Goal: Information Seeking & Learning: Learn about a topic

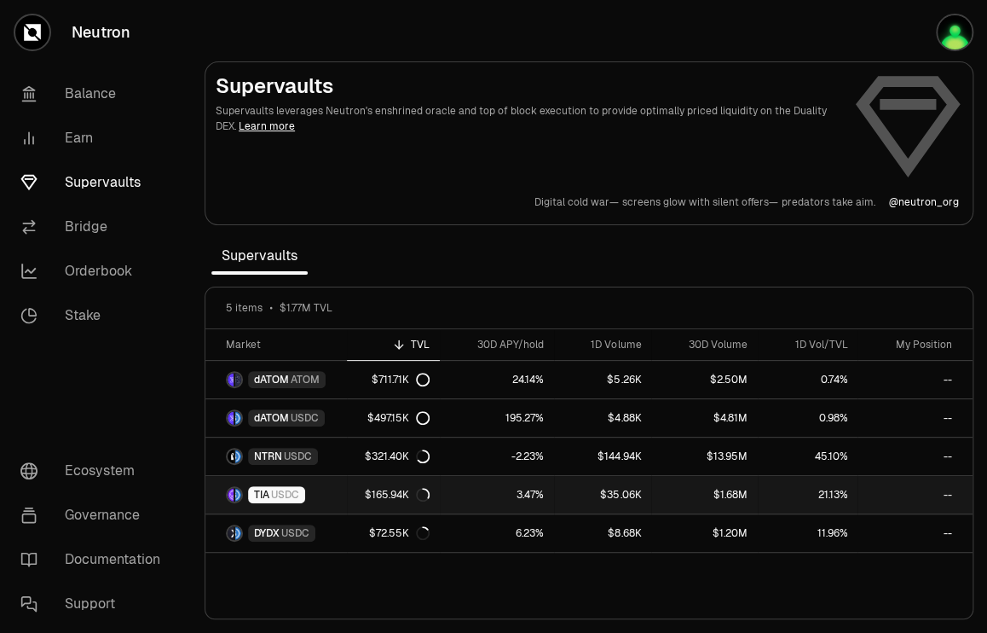
click at [276, 490] on span "USDC" at bounding box center [285, 495] width 28 height 14
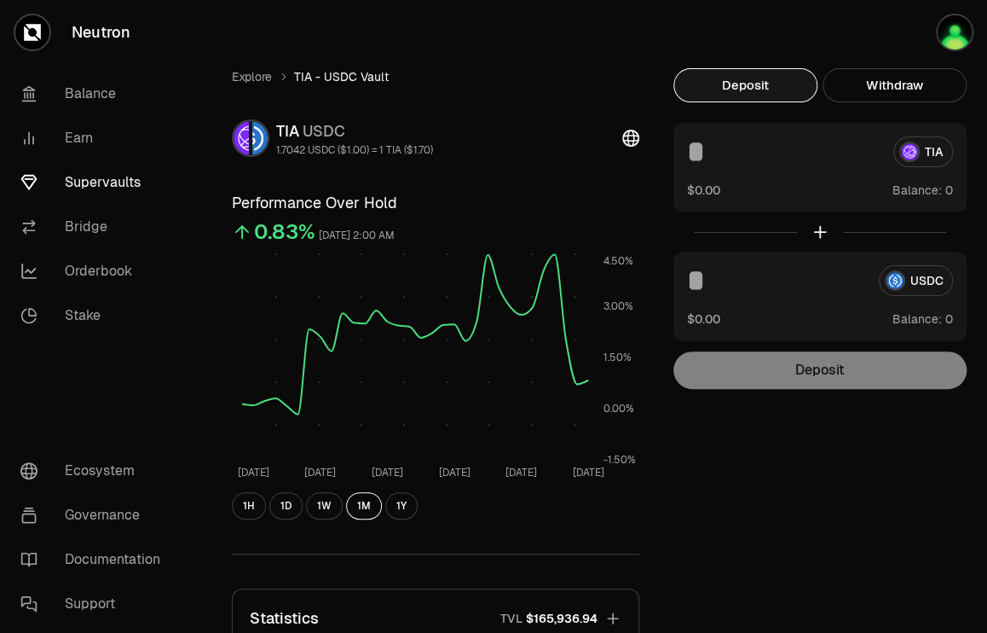
click at [758, 465] on div "Explore TIA - USDC Vault TIA USDC 1.7042 USDC ($1.00) = 1 TIA ($1.70) Performan…" at bounding box center [588, 458] width 755 height 781
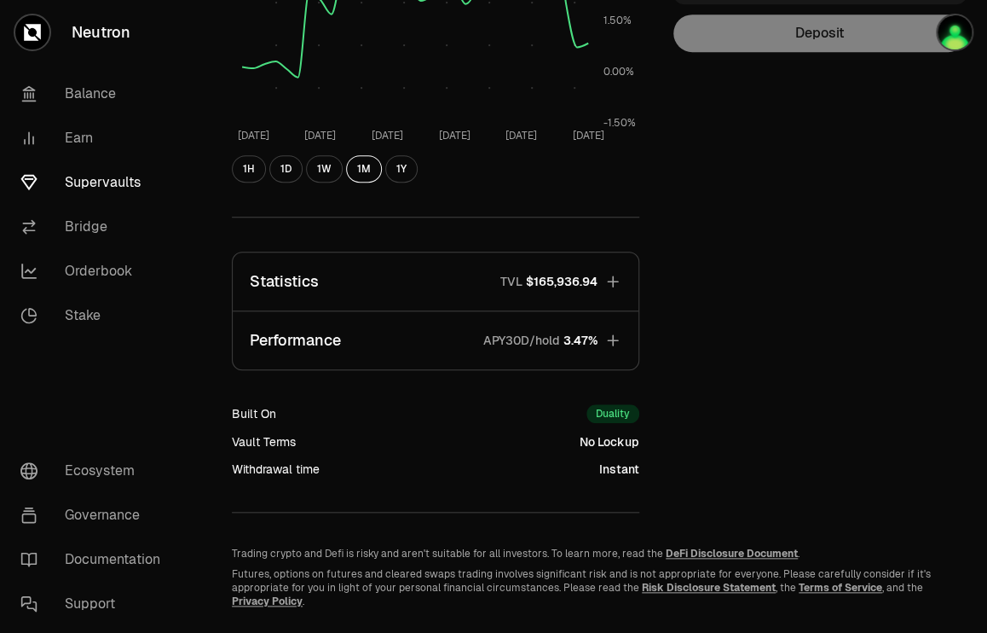
scroll to position [341, 0]
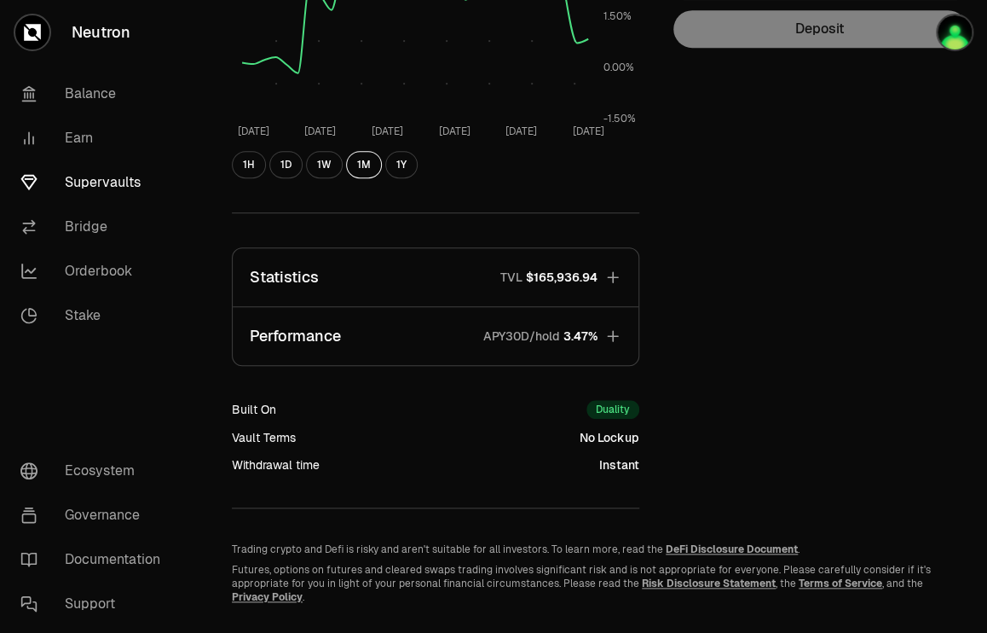
click at [610, 332] on icon "button" at bounding box center [612, 335] width 17 height 17
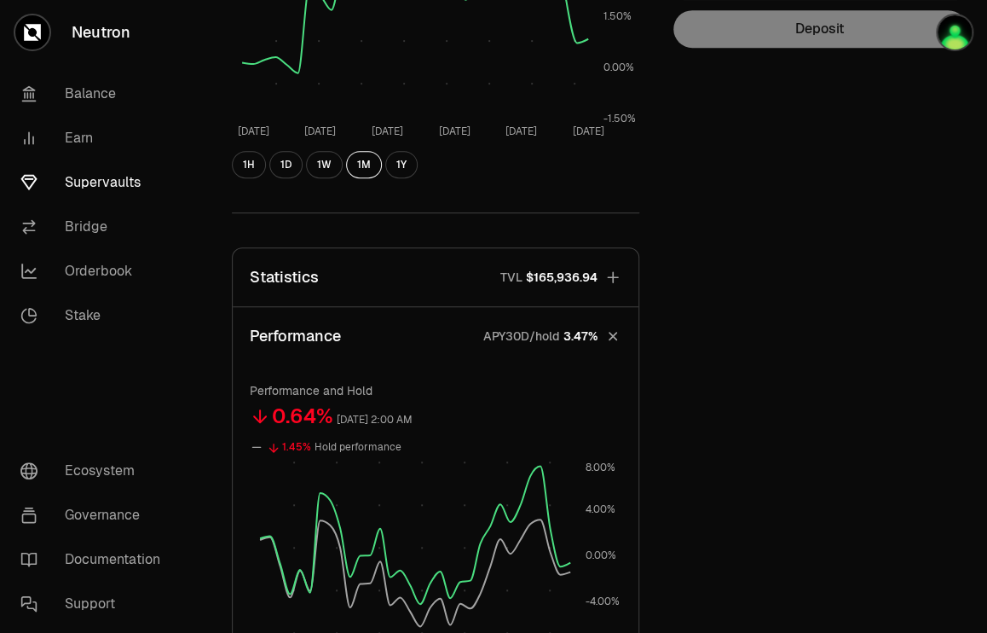
click at [811, 407] on div "Explore TIA - USDC Vault TIA USDC 1.7042 USDC ($1.00) = 1 TIA ($1.70) Performan…" at bounding box center [588, 324] width 755 height 1194
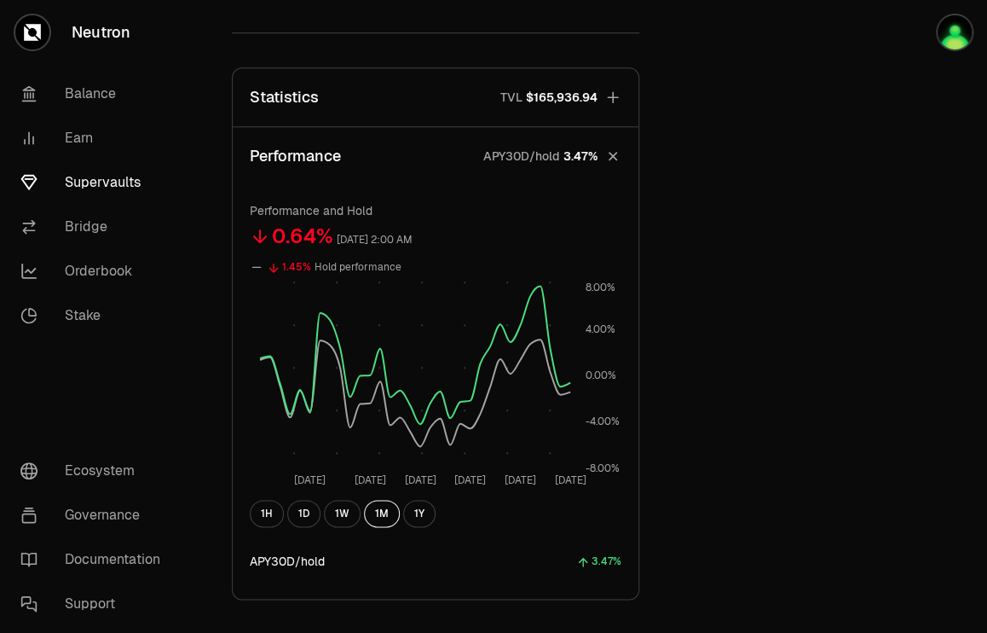
scroll to position [546, 0]
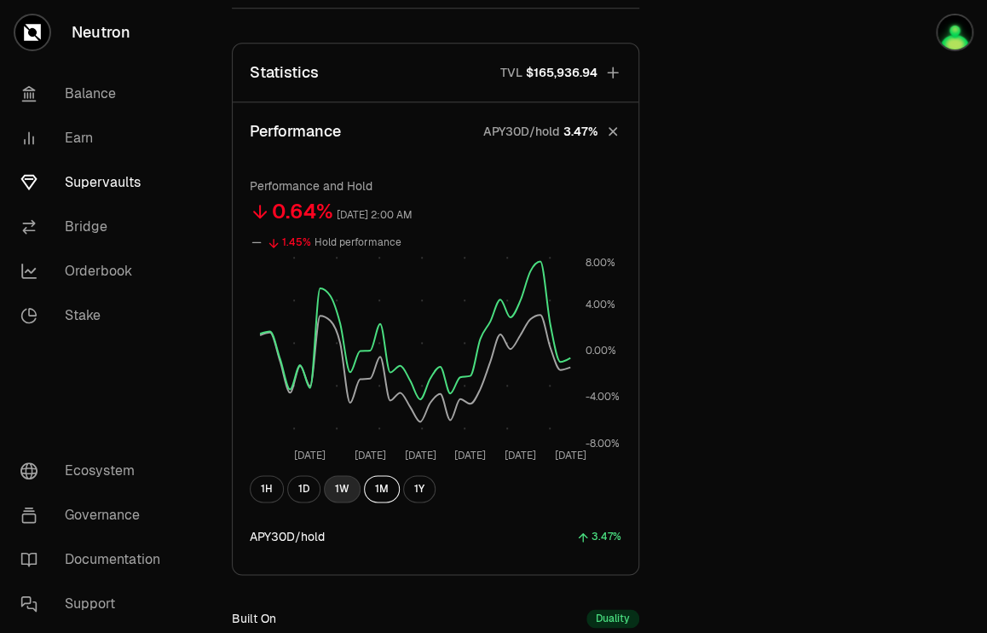
click at [341, 485] on button "1W" at bounding box center [342, 488] width 37 height 27
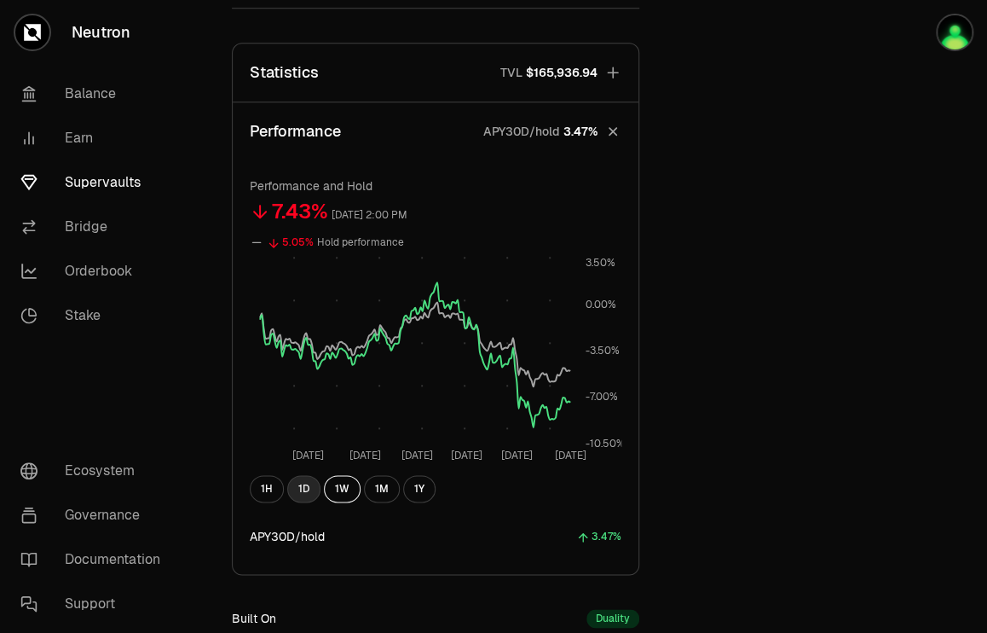
click at [297, 486] on button "1D" at bounding box center [303, 488] width 33 height 27
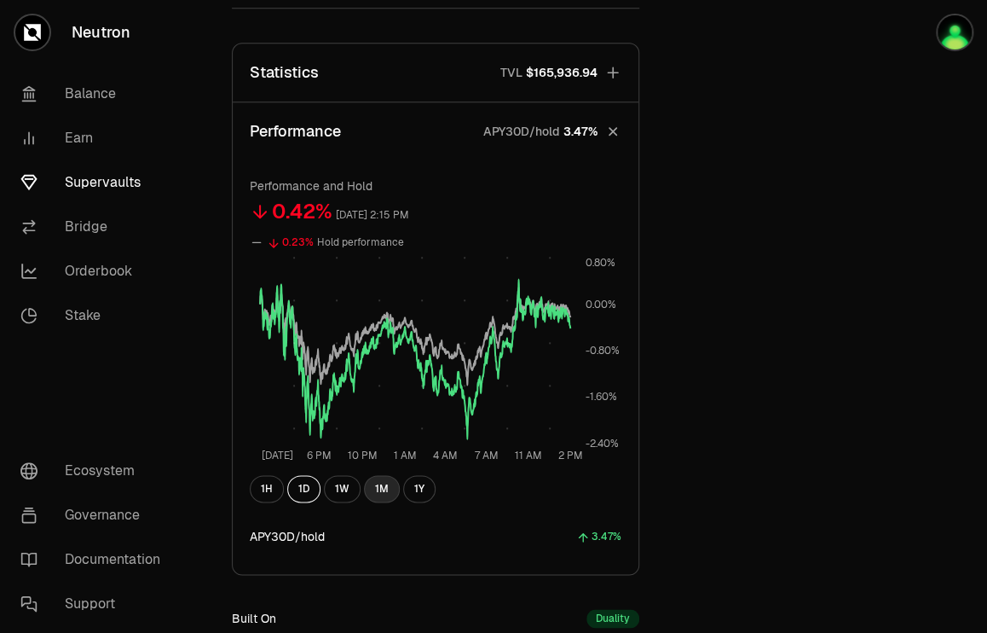
click at [377, 483] on button "1M" at bounding box center [382, 488] width 36 height 27
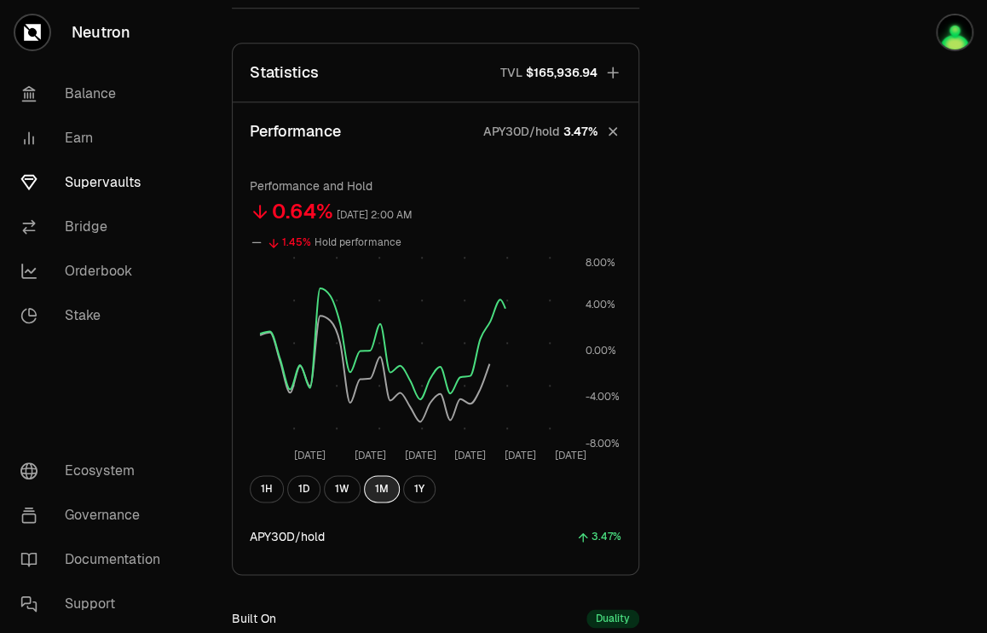
click at [377, 483] on button "1M" at bounding box center [382, 488] width 36 height 27
